Goal: Navigation & Orientation: Find specific page/section

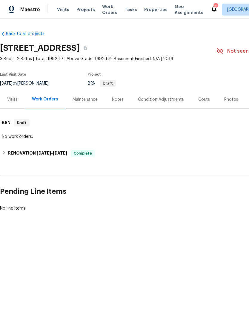
click at [148, 2] on div "Maestro Visits Projects Work Orders Tasks Properties Geo Assignments 2 Charlest…" at bounding box center [124, 9] width 249 height 19
click at [154, 5] on div "Visits Projects Work Orders Tasks Properties Geo Assignments" at bounding box center [134, 10] width 154 height 12
click at [147, 11] on span "Properties" at bounding box center [155, 10] width 23 height 6
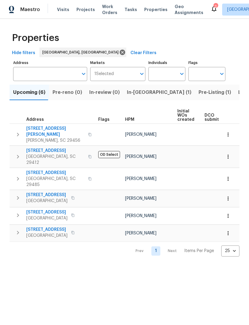
click at [214, 9] on div "2" at bounding box center [216, 7] width 4 height 6
click at [211, 6] on icon at bounding box center [214, 8] width 7 height 7
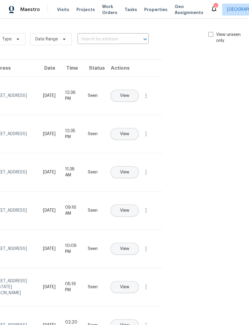
scroll to position [0, 67]
click at [212, 33] on span at bounding box center [211, 34] width 5 height 5
click at [212, 33] on input "View unseen only" at bounding box center [211, 34] width 4 height 4
checkbox input "true"
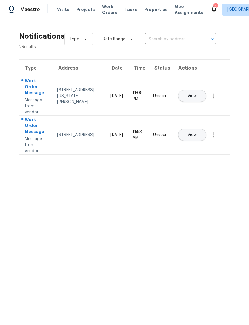
scroll to position [0, 0]
click at [202, 92] on button "View" at bounding box center [192, 96] width 28 height 12
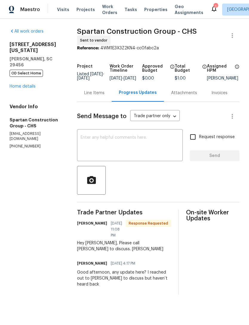
click at [149, 12] on span "Properties" at bounding box center [155, 10] width 23 height 6
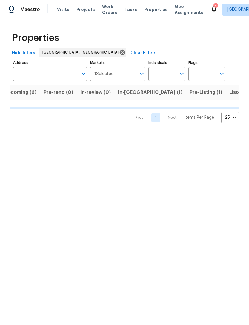
scroll to position [0, 9]
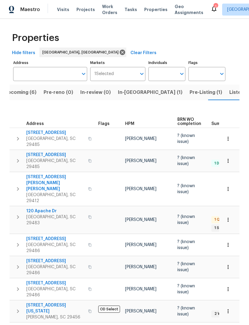
click at [51, 264] on span "[GEOGRAPHIC_DATA], SC 29486" at bounding box center [55, 270] width 58 height 12
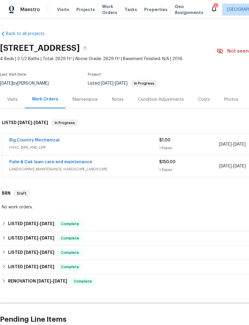
click at [15, 99] on div "Visits" at bounding box center [12, 100] width 10 height 6
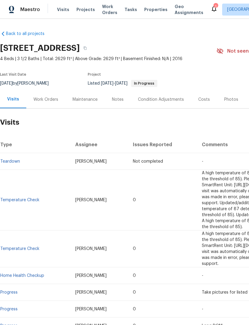
click at [45, 99] on div "Work Orders" at bounding box center [45, 100] width 25 height 6
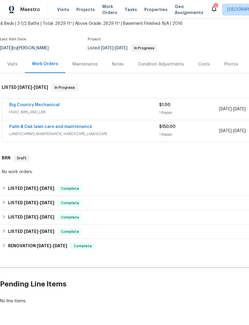
scroll to position [35, 0]
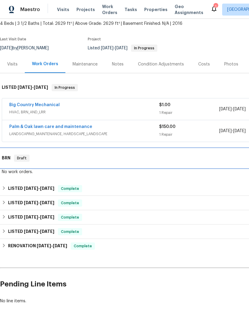
click at [26, 156] on span "Draft" at bounding box center [22, 158] width 14 height 6
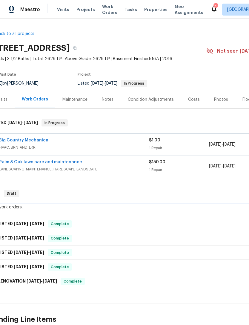
scroll to position [0, 10]
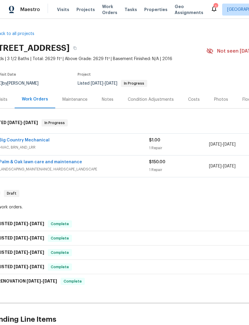
click at [83, 164] on div "Palm & Oak lawn care and maintenance" at bounding box center [74, 162] width 150 height 7
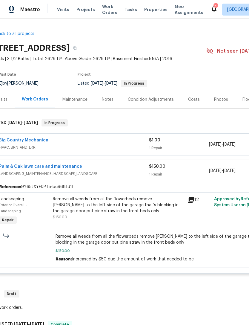
click at [72, 168] on link "Palm & Oak lawn care and maintenance" at bounding box center [40, 166] width 83 height 4
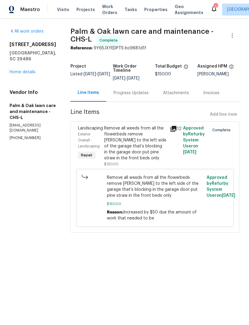
click at [164, 188] on span "Remove all weeds from all the flowerbeds remove [PERSON_NAME] to the left side …" at bounding box center [155, 187] width 97 height 24
click at [174, 186] on span "Remove all weeds from all the flowerbeds remove [PERSON_NAME] to the left side …" at bounding box center [155, 187] width 97 height 24
click at [150, 137] on div "Remove all weeds from all the flowerbeds remove [PERSON_NAME] to the left side …" at bounding box center [135, 143] width 62 height 36
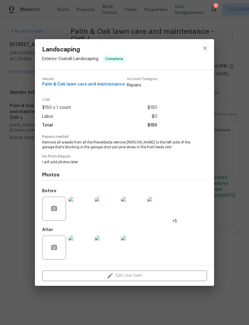
click at [80, 248] on img at bounding box center [80, 248] width 24 height 24
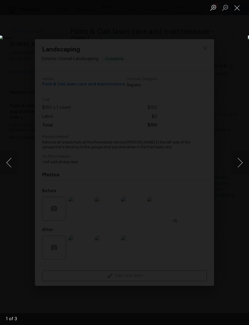
click at [239, 165] on button "Next image" at bounding box center [240, 163] width 18 height 24
click at [237, 163] on button "Next image" at bounding box center [240, 163] width 18 height 24
click at [240, 161] on button "Next image" at bounding box center [240, 163] width 18 height 24
click at [239, 8] on button "Close lightbox" at bounding box center [237, 7] width 12 height 10
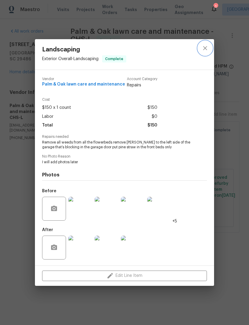
click at [205, 46] on icon "close" at bounding box center [205, 48] width 7 height 7
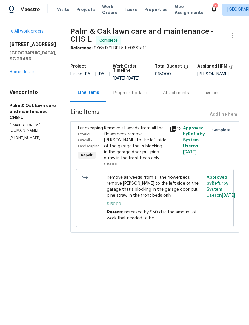
click at [27, 60] on div "[STREET_ADDRESS][PERSON_NAME] Home details" at bounding box center [33, 58] width 47 height 33
click at [29, 70] on link "Home details" at bounding box center [23, 72] width 26 height 4
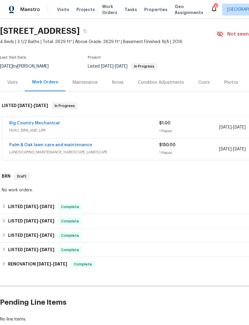
scroll to position [17, 0]
click at [114, 81] on div "Notes" at bounding box center [118, 83] width 12 height 6
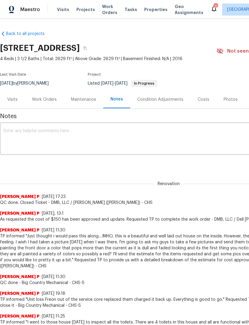
click at [214, 8] on div "1" at bounding box center [216, 7] width 4 height 6
click at [212, 10] on icon at bounding box center [214, 9] width 5 height 6
